Goal: Information Seeking & Learning: Learn about a topic

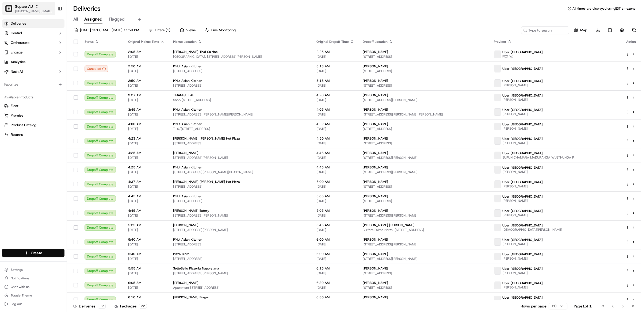
click at [28, 9] on span "[PERSON_NAME][EMAIL_ADDRESS][DOMAIN_NAME]" at bounding box center [34, 11] width 38 height 4
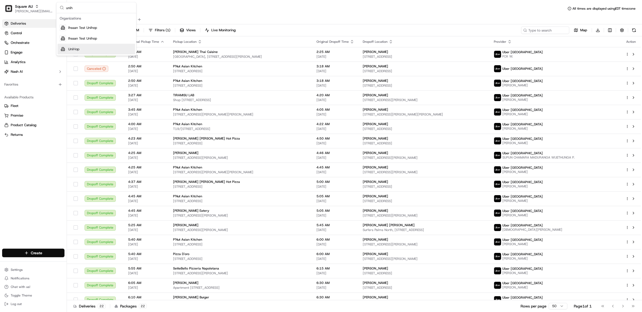
type input "unih"
click at [82, 50] on div "UniHop" at bounding box center [97, 49] width 78 height 11
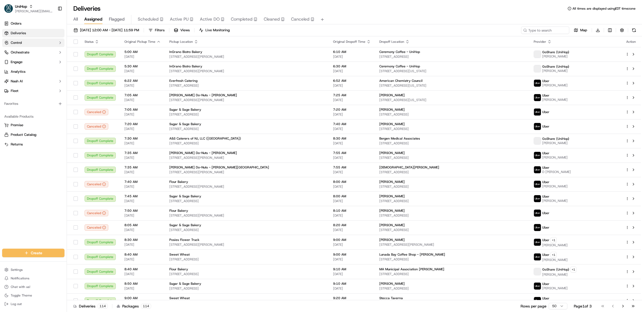
click at [39, 42] on button "Control" at bounding box center [33, 43] width 62 height 9
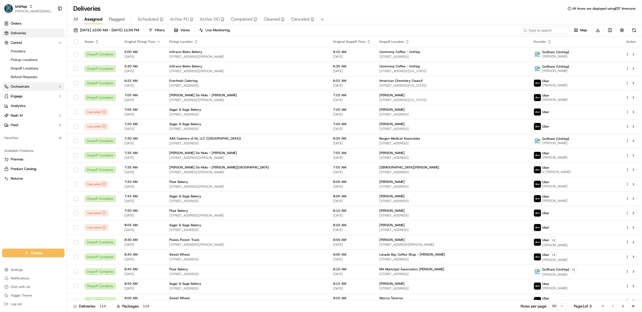
click at [22, 90] on button "Orchestrate" at bounding box center [33, 86] width 62 height 9
click at [22, 96] on span "Workflows" at bounding box center [19, 95] width 16 height 5
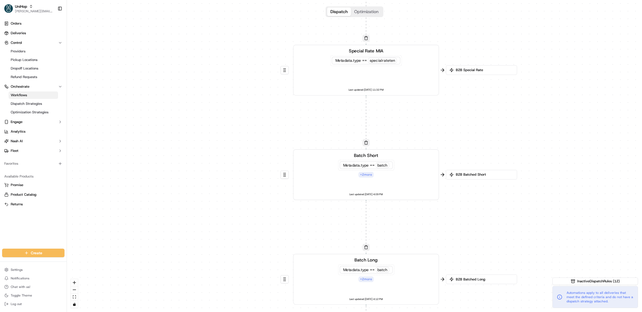
drag, startPoint x: 319, startPoint y: 105, endPoint x: 227, endPoint y: 93, distance: 92.6
click at [227, 93] on div "0 0 0 0 0 0 0 0 0 0 0 0 0 0 0 0 0 0 Order / Delivery Received Quote Generator M…" at bounding box center [354, 156] width 575 height 312
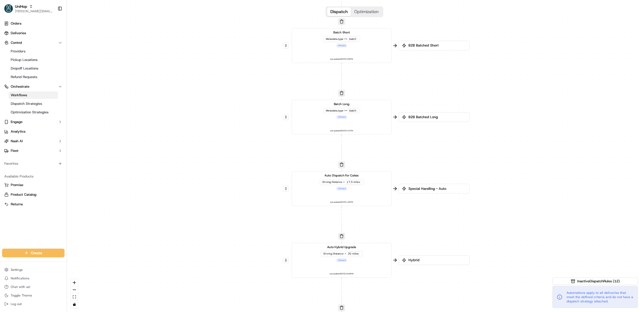
drag, startPoint x: 203, startPoint y: 185, endPoint x: 222, endPoint y: 81, distance: 105.1
click at [222, 81] on div "0 0 0 0 0 0 0 0 0 0 0 0 0 0 0 0 0 0 Order / Delivery Received Quote Generator M…" at bounding box center [354, 156] width 575 height 312
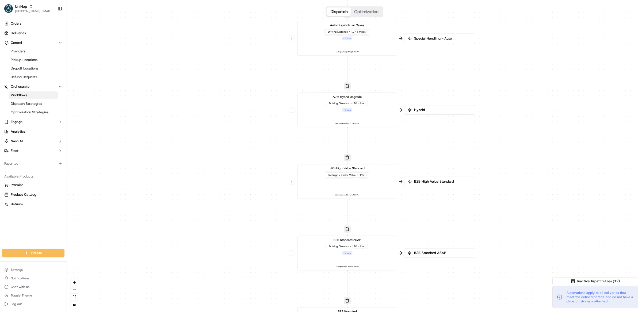
drag, startPoint x: 217, startPoint y: 190, endPoint x: 222, endPoint y: 37, distance: 152.3
click at [222, 37] on div "0 0 0 0 0 0 0 0 0 0 0 0 0 0 0 0 0 0 Order / Delivery Received Quote Generator M…" at bounding box center [354, 156] width 575 height 312
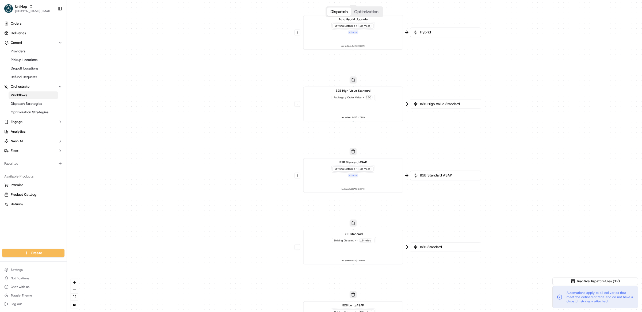
drag, startPoint x: 225, startPoint y: 148, endPoint x: 231, endPoint y: 73, distance: 75.7
click at [231, 73] on div "0 0 0 0 0 0 0 0 0 0 0 0 0 0 0 0 0 0 Order / Delivery Received Quote Generator M…" at bounding box center [354, 156] width 575 height 312
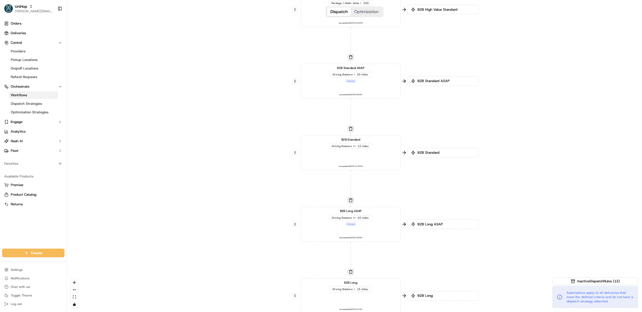
drag, startPoint x: 229, startPoint y: 194, endPoint x: 227, endPoint y: 101, distance: 93.7
click at [227, 101] on div "0 0 0 0 0 0 0 0 0 0 0 0 0 0 0 0 0 0 Order / Delivery Received Quote Generator M…" at bounding box center [354, 156] width 575 height 312
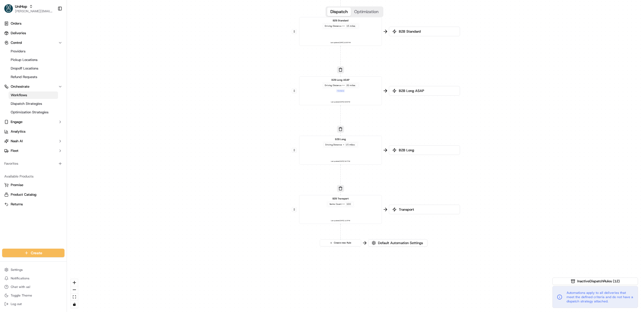
drag, startPoint x: 219, startPoint y: 167, endPoint x: 230, endPoint y: 54, distance: 112.9
click at [230, 54] on div "0 0 0 0 0 0 0 0 0 0 0 0 0 0 0 0 0 0 Order / Delivery Received Quote Generator M…" at bounding box center [354, 156] width 575 height 312
click at [27, 103] on span "Dispatch Strategies" at bounding box center [26, 103] width 31 height 5
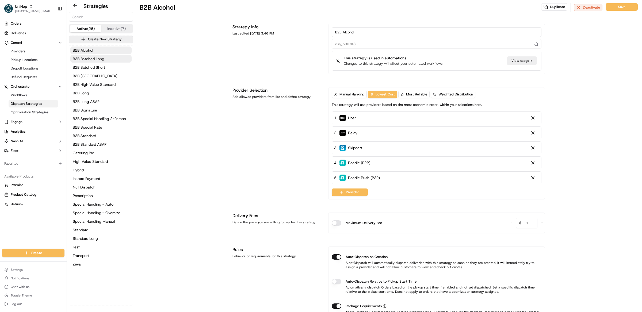
click at [94, 58] on span "B2B Batched Long" at bounding box center [89, 58] width 32 height 5
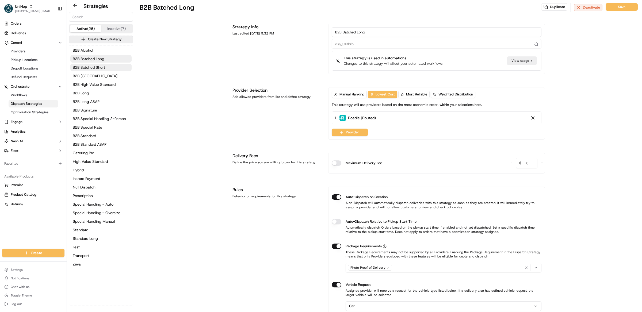
click at [94, 66] on span "B2B Batched Short" at bounding box center [89, 67] width 32 height 5
click at [93, 78] on span "B2B [GEOGRAPHIC_DATA]" at bounding box center [95, 75] width 45 height 5
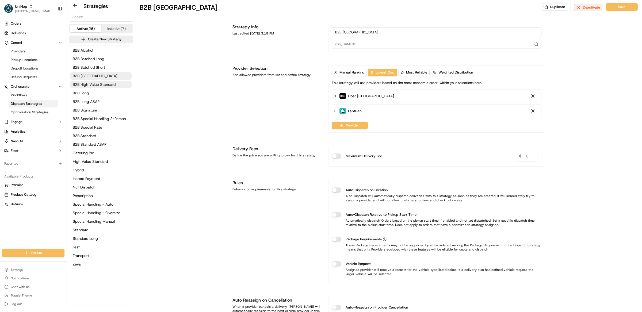
click at [96, 86] on span "B2B High Value Standard" at bounding box center [94, 84] width 43 height 5
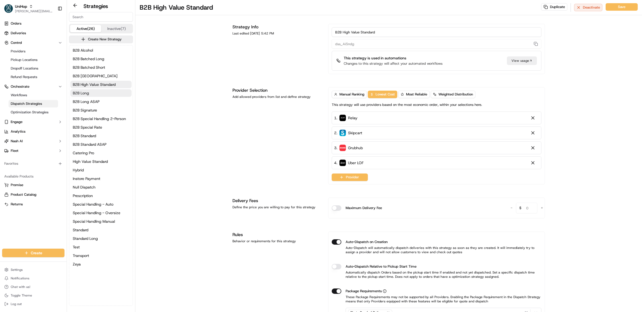
click at [95, 90] on button "B2B Long" at bounding box center [100, 92] width 61 height 7
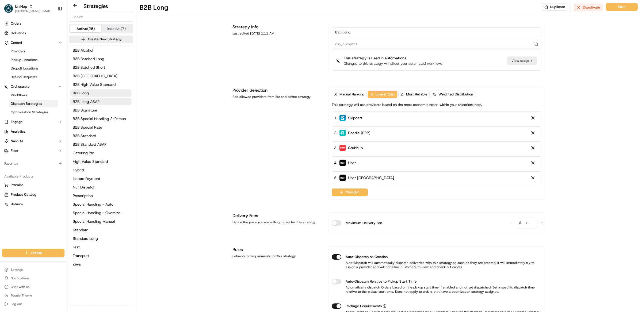
click at [95, 101] on span "B2B Long ASAP" at bounding box center [86, 101] width 27 height 5
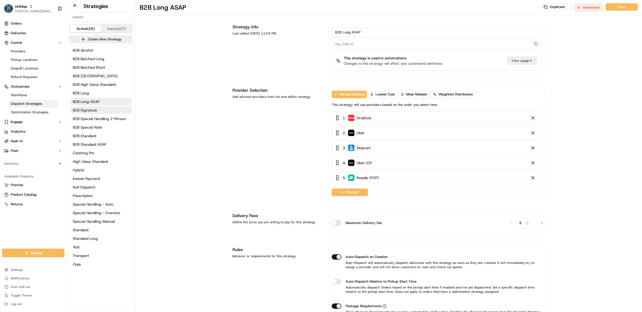
click at [94, 113] on button "B2B Signature" at bounding box center [100, 109] width 61 height 7
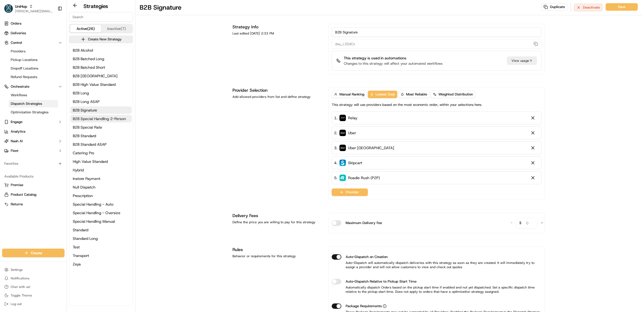
click at [94, 120] on span "B2B Special Handling 2-Person" at bounding box center [99, 118] width 53 height 5
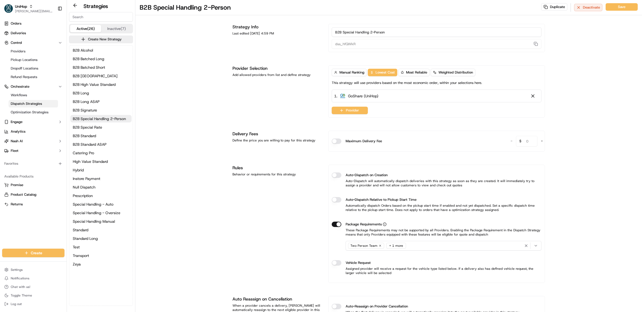
click at [95, 131] on div "B2B Alcohol B2B Batched Long B2B Batched Short B2B Canada B2B High Value Standa…" at bounding box center [100, 157] width 63 height 224
click at [93, 127] on span "B2B Special Rate" at bounding box center [87, 127] width 29 height 5
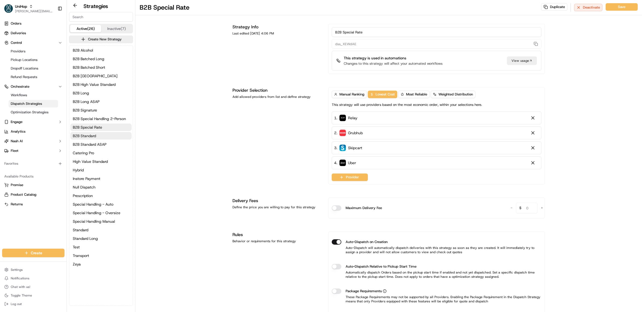
click at [92, 136] on span "B2B Standard" at bounding box center [84, 135] width 23 height 5
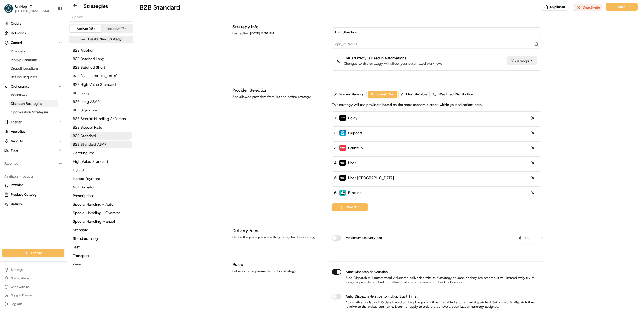
click at [93, 144] on span "B2B Standard ASAP" at bounding box center [90, 144] width 34 height 5
click at [94, 153] on button "Catering Pro" at bounding box center [100, 152] width 61 height 7
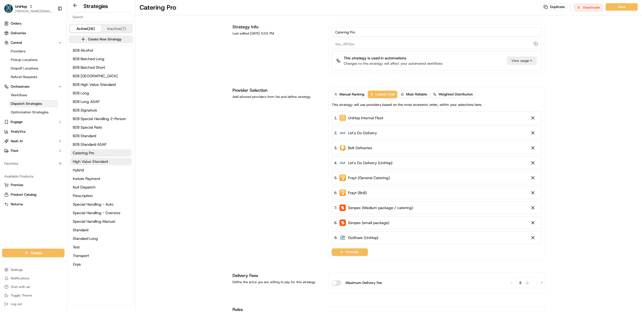
click at [95, 161] on span "High Value Standard" at bounding box center [90, 161] width 35 height 5
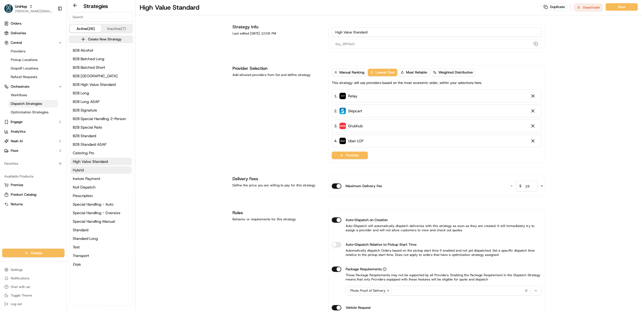
click at [94, 171] on button "Hybrid" at bounding box center [100, 169] width 61 height 7
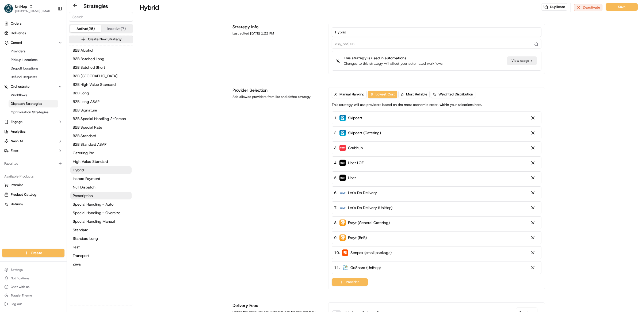
click at [89, 196] on span "Prescription" at bounding box center [83, 195] width 20 height 5
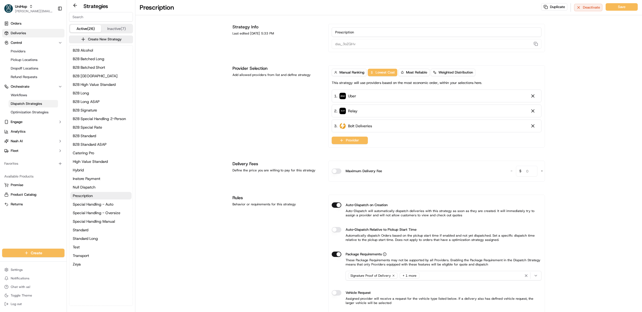
click at [22, 31] on span "Deliveries" at bounding box center [18, 33] width 15 height 5
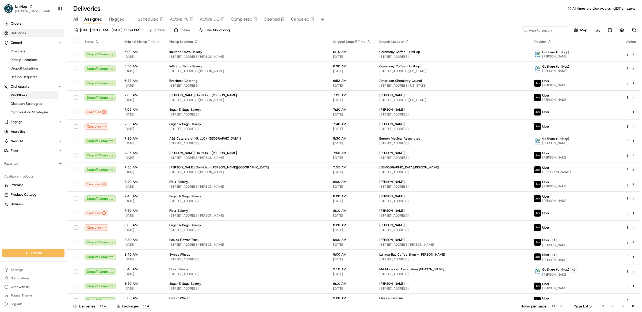
click at [22, 98] on link "Workflows" at bounding box center [33, 94] width 49 height 7
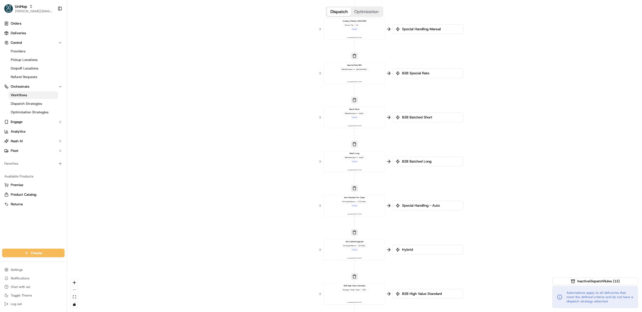
click at [373, 30] on div "Cowboy Chicken (NO/LOW) Driver's Tip < 10 + 2 more Last updated: [DATE] 10:16 AM" at bounding box center [354, 29] width 57 height 19
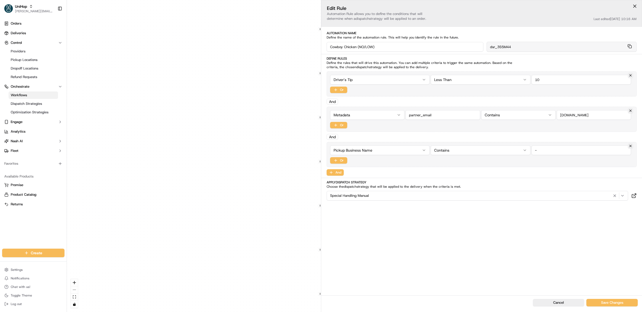
click at [283, 92] on div "0 0 0 0 0 0 0 0 0 0 0 0 0 0 0 0 0 0 Order / Delivery Received Quote Generator M…" at bounding box center [354, 156] width 575 height 312
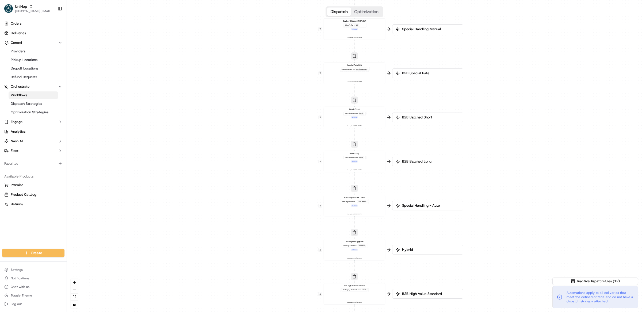
click at [413, 72] on span "B2B Special Rate" at bounding box center [430, 73] width 59 height 5
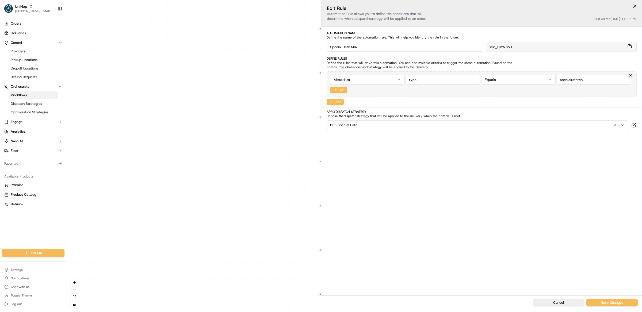
click at [256, 136] on div "0 0 0 0 0 0 0 0 0 0 0 0 0 0 0 0 0 0 Order / Delivery Received Quote Generator M…" at bounding box center [354, 156] width 575 height 312
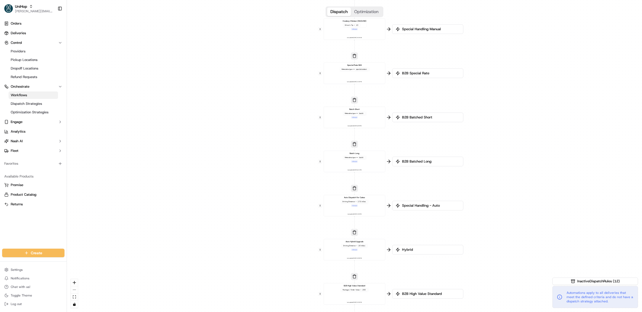
click at [422, 115] on span "B2B Batched Short" at bounding box center [430, 117] width 59 height 5
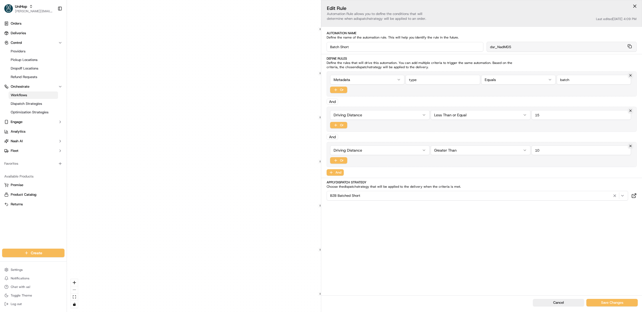
click at [224, 190] on div "0 0 0 0 0 0 0 0 0 0 0 0 0 0 0 0 0 0 Order / Delivery Received Quote Generator M…" at bounding box center [354, 156] width 575 height 312
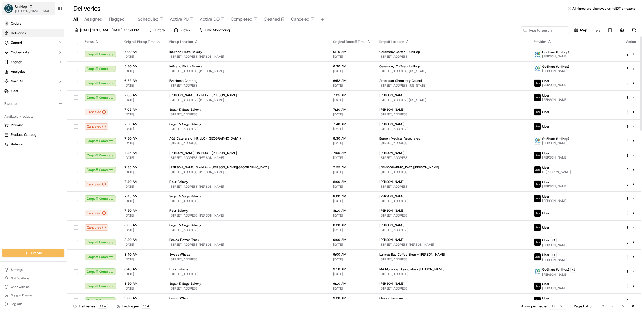
click at [24, 12] on span "[PERSON_NAME][EMAIL_ADDRESS][DOMAIN_NAME]" at bounding box center [34, 11] width 38 height 4
type input "[PERSON_NAME] p"
click at [95, 32] on div "[PERSON_NAME] Parent Org" at bounding box center [97, 27] width 78 height 11
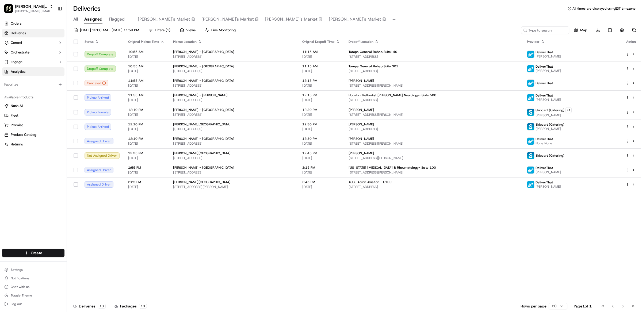
click at [25, 71] on link "Analytics" at bounding box center [33, 71] width 62 height 9
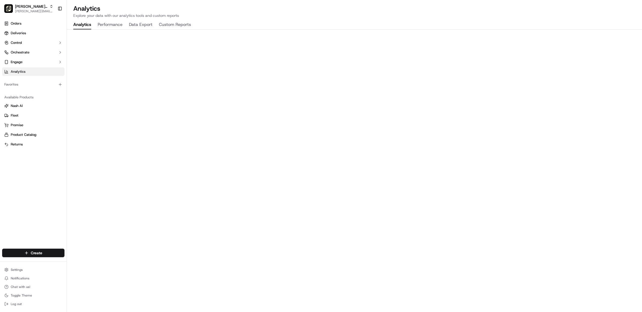
click at [108, 25] on button "Performance" at bounding box center [110, 24] width 25 height 9
